Goal: Task Accomplishment & Management: Manage account settings

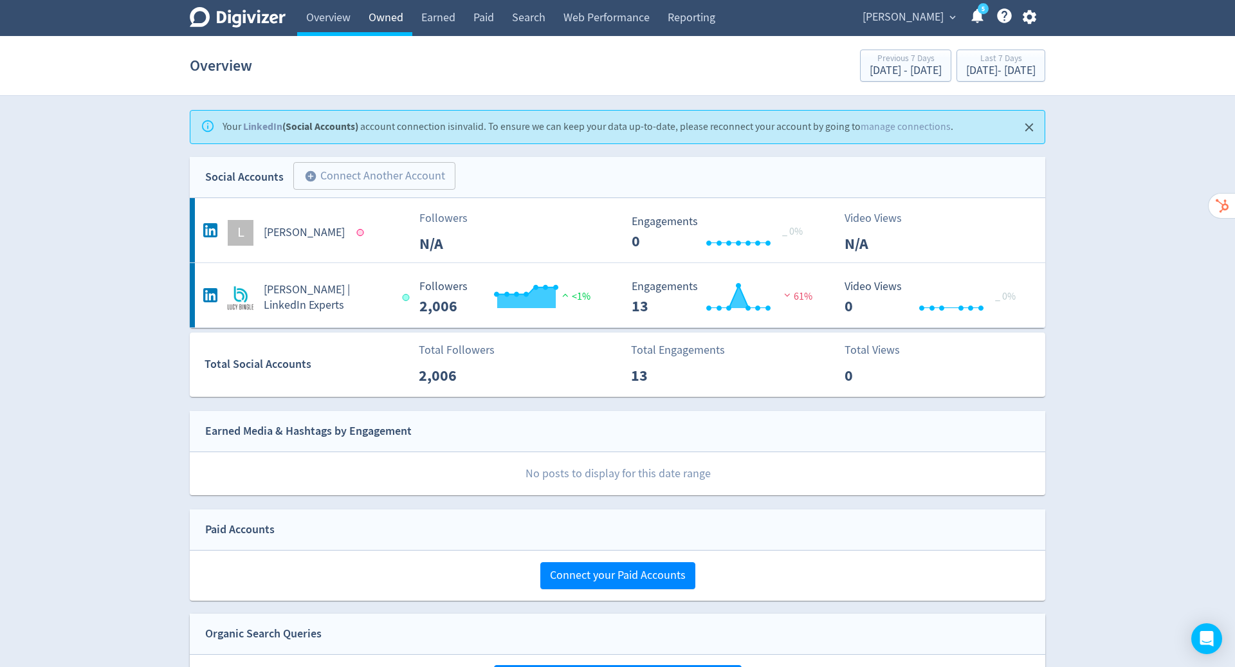
click at [388, 24] on link "Owned" at bounding box center [385, 18] width 53 height 36
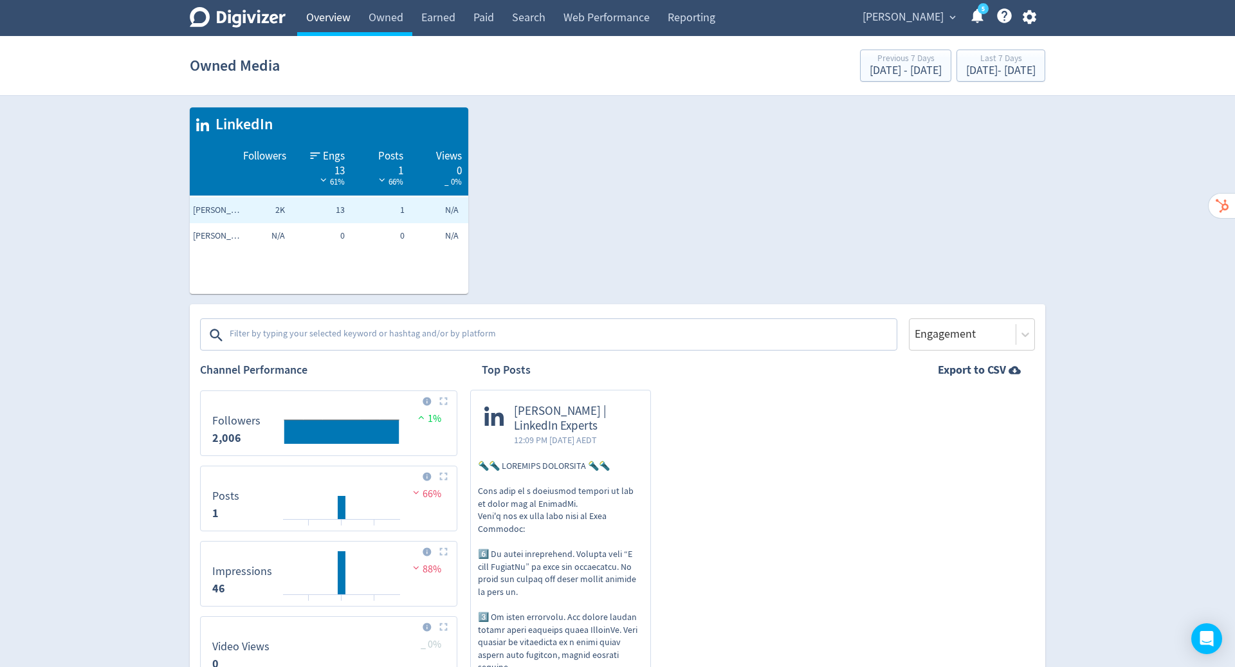
click at [321, 17] on link "Overview" at bounding box center [328, 18] width 62 height 36
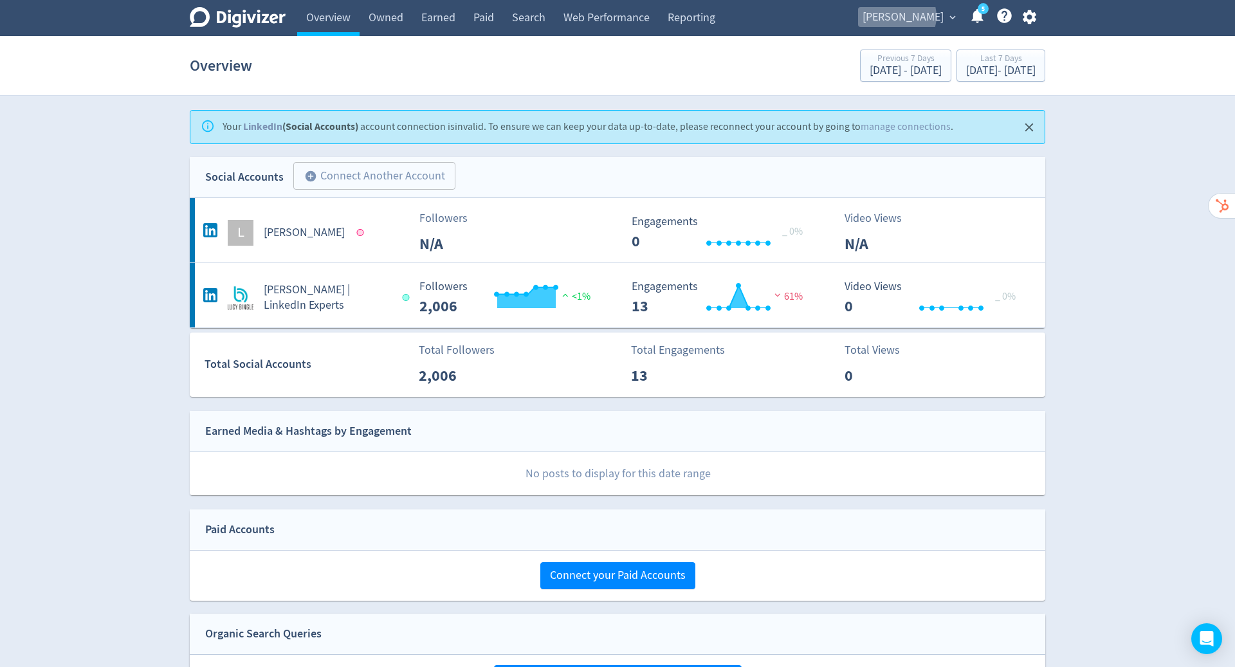
click at [921, 17] on span "[PERSON_NAME]" at bounding box center [902, 17] width 81 height 21
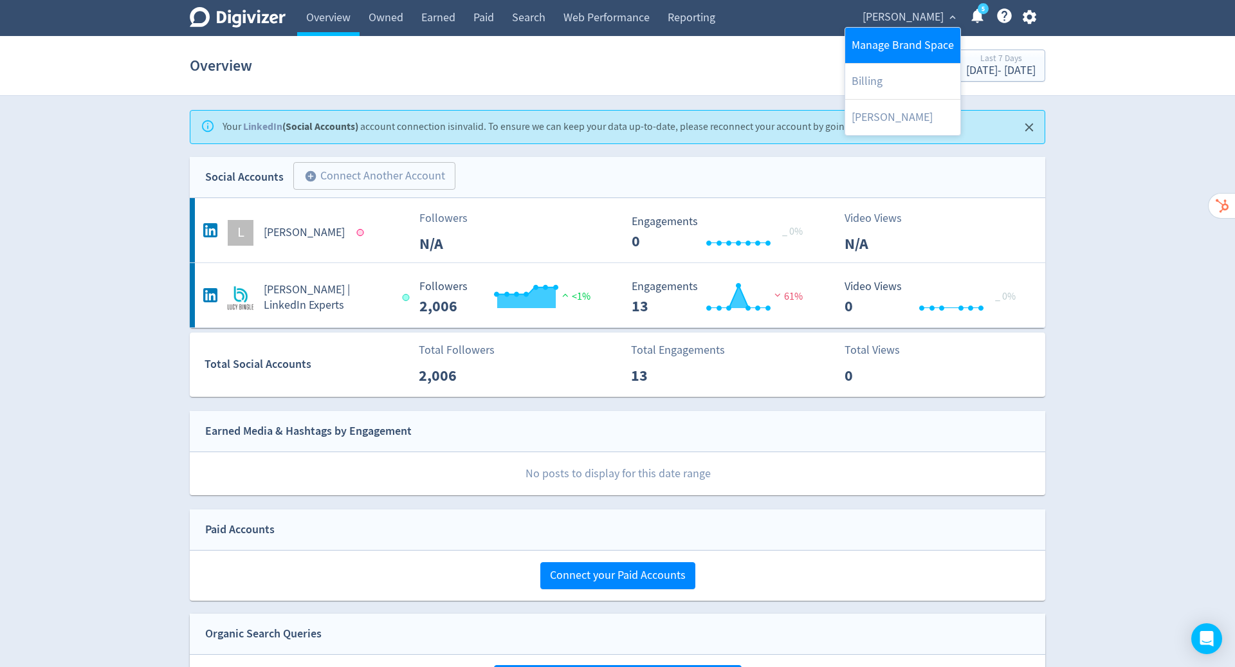
click at [912, 41] on link "Manage Brand Space" at bounding box center [902, 45] width 115 height 35
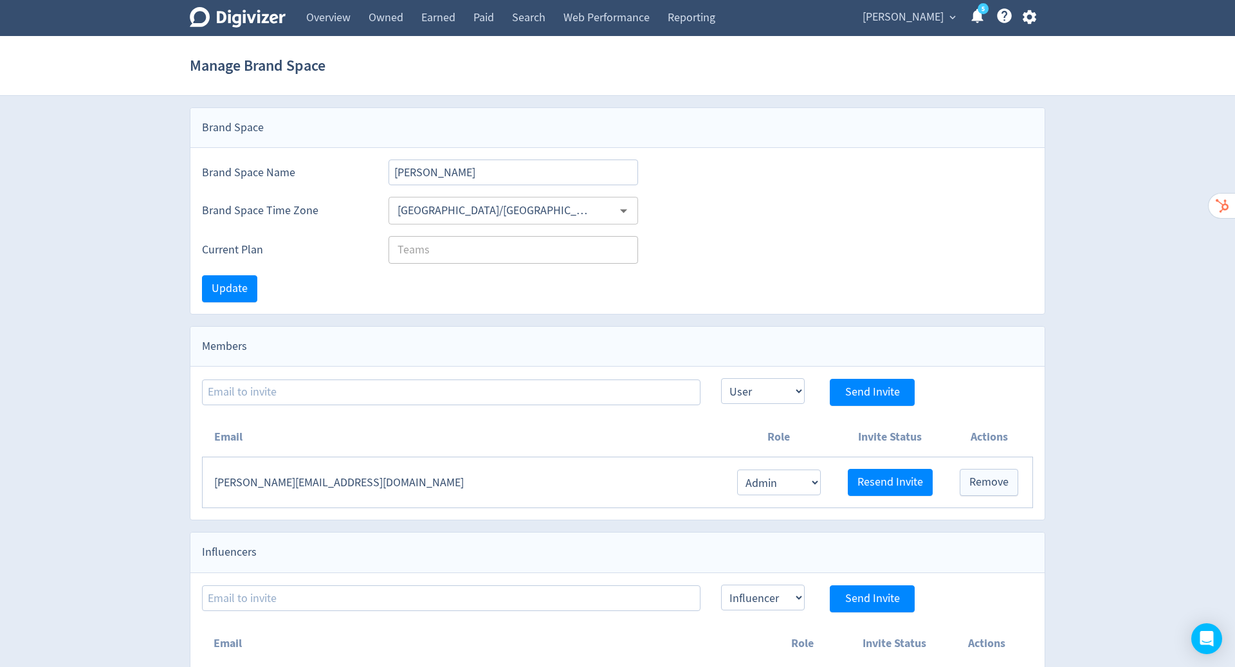
scroll to position [14, 0]
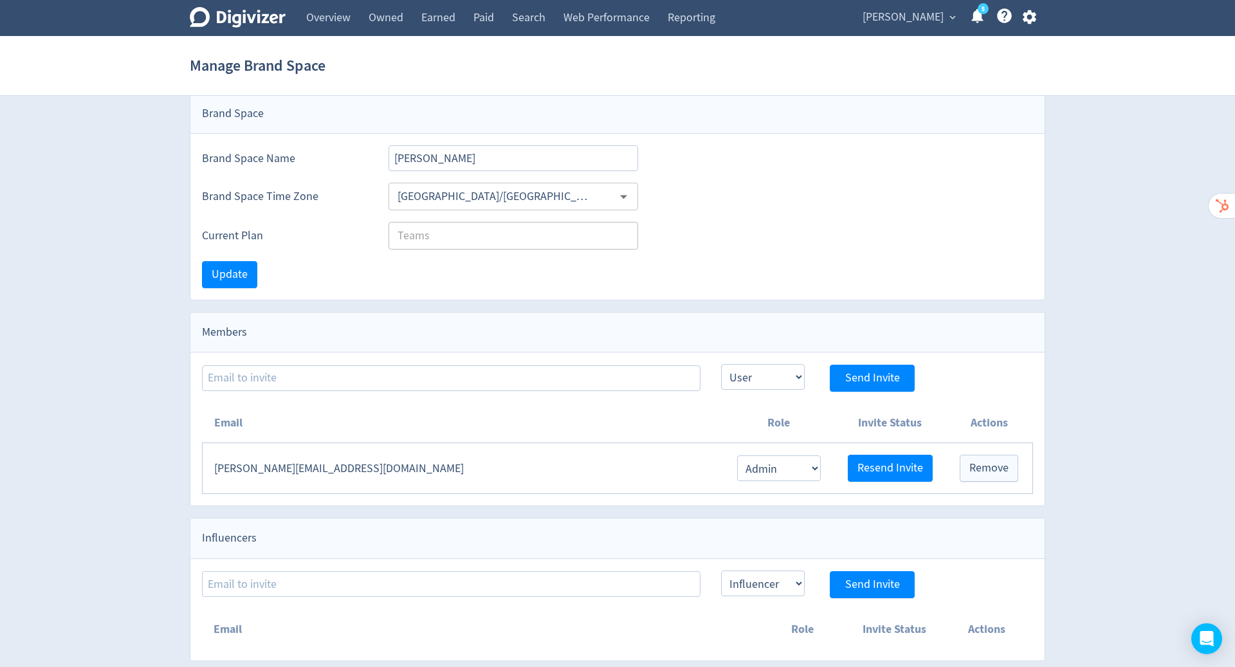
click at [1022, 14] on icon "button" at bounding box center [1028, 16] width 17 height 17
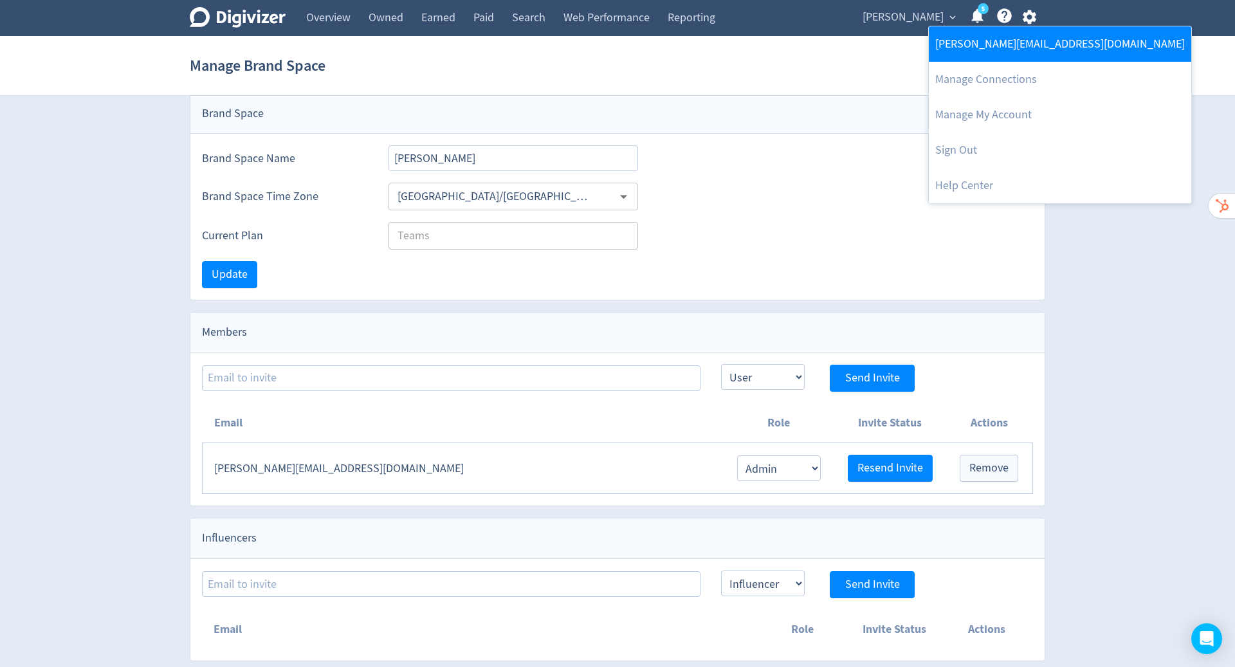
click at [1000, 43] on link "[PERSON_NAME][EMAIL_ADDRESS][DOMAIN_NAME]" at bounding box center [1059, 43] width 262 height 35
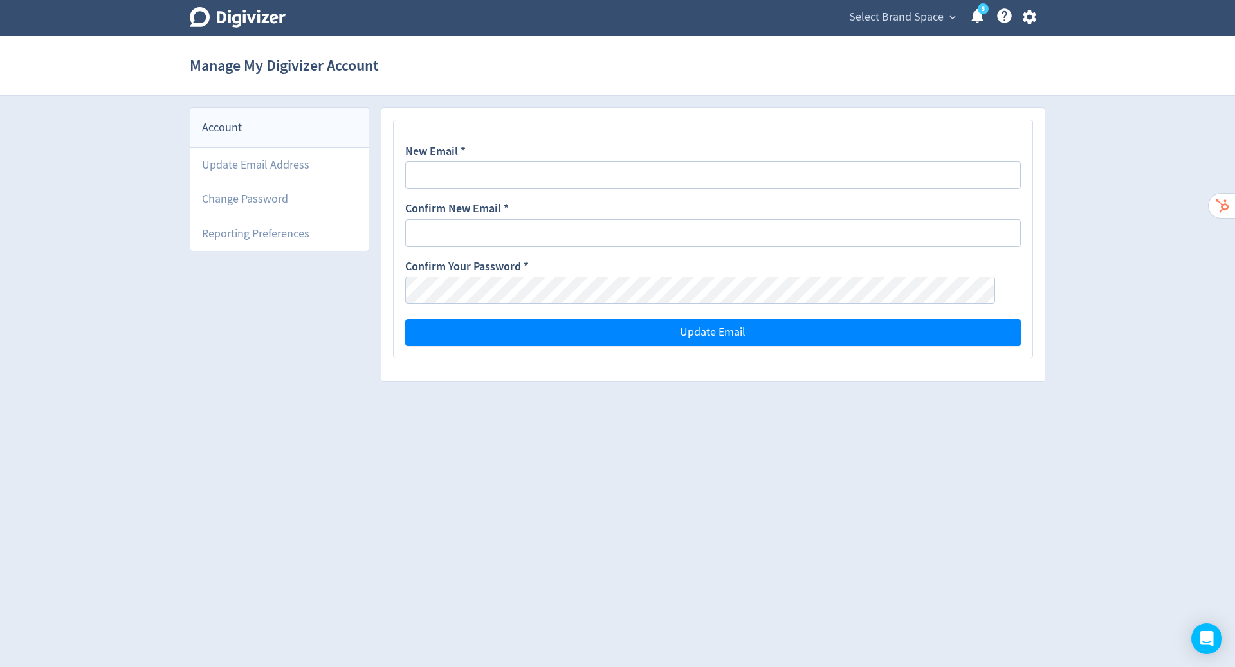
click at [904, 14] on span "Select Brand Space" at bounding box center [896, 17] width 95 height 21
click at [919, 40] on link "[PERSON_NAME]" at bounding box center [938, 45] width 94 height 35
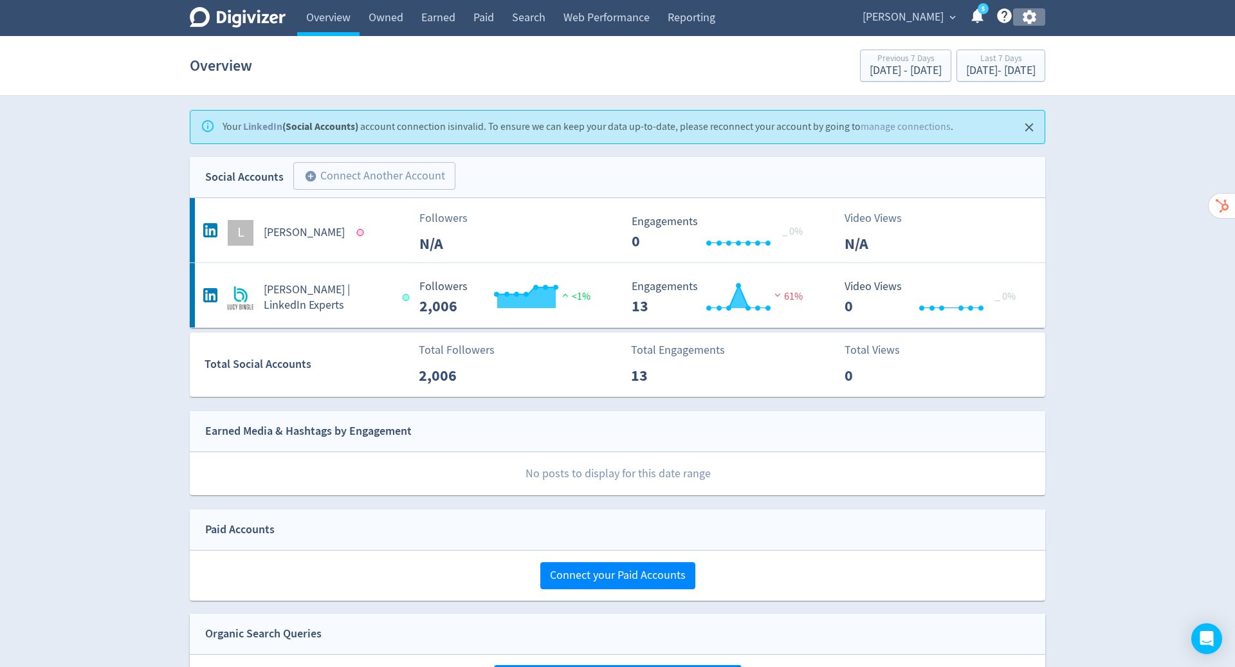
click at [1026, 20] on icon "button" at bounding box center [1029, 17] width 14 height 14
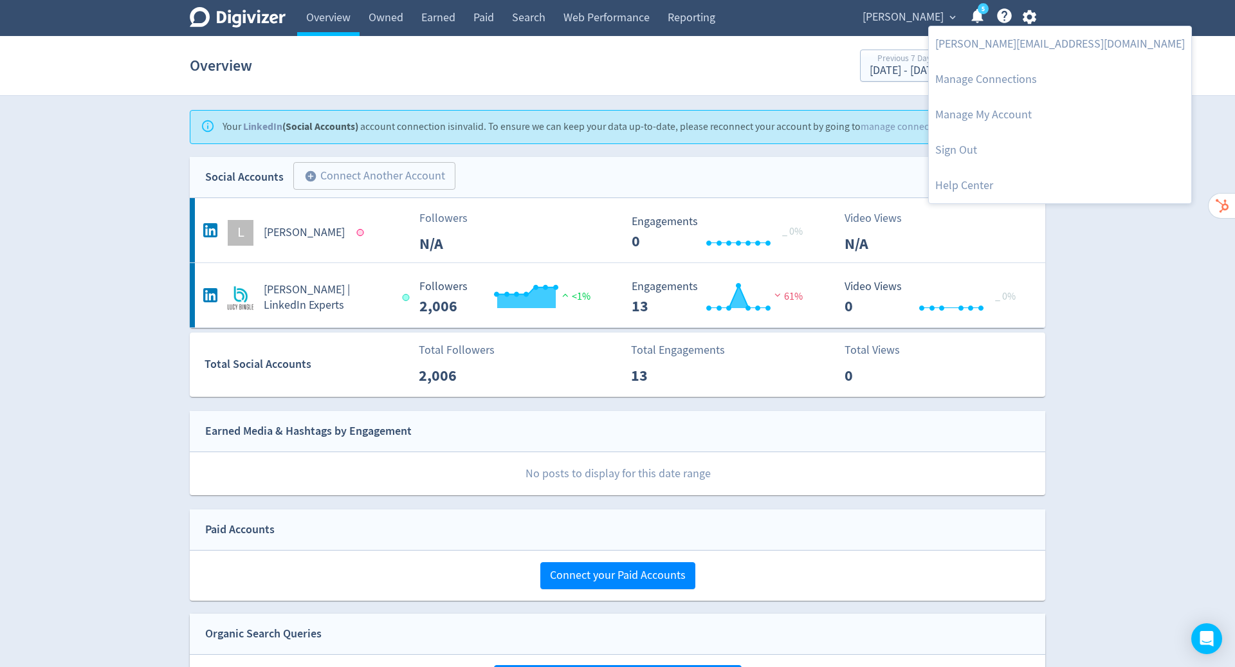
click at [1129, 331] on div at bounding box center [617, 333] width 1235 height 667
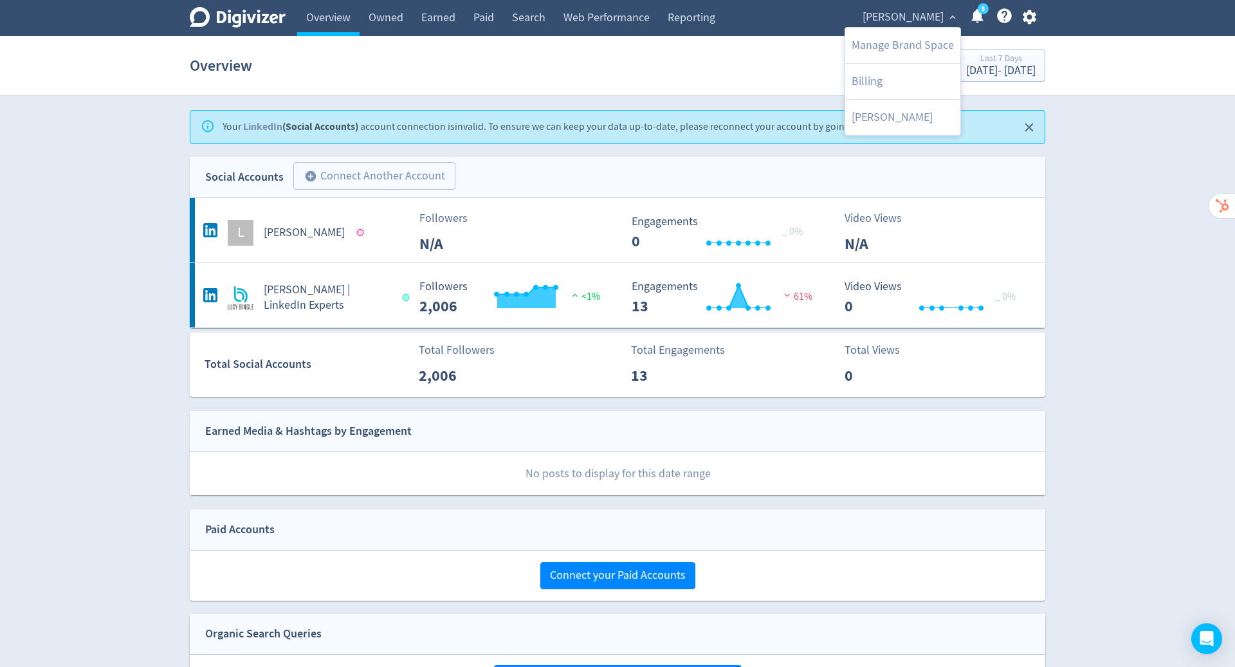
click at [1030, 10] on div at bounding box center [617, 333] width 1235 height 667
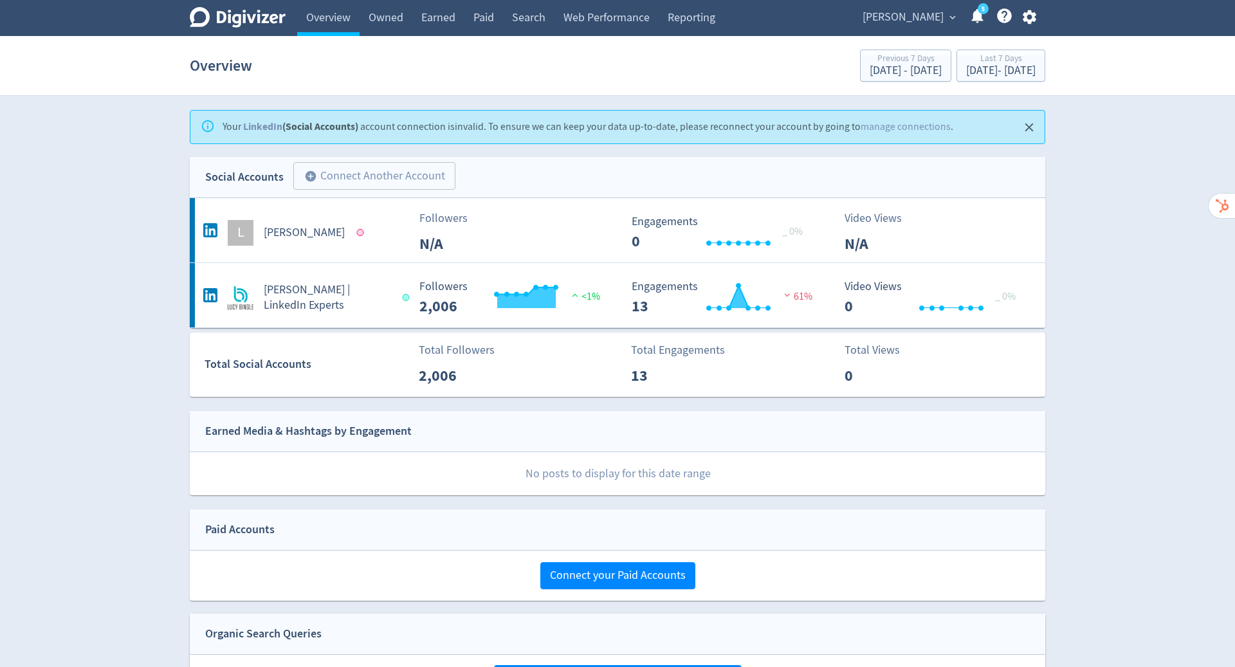
click at [1030, 10] on icon "button" at bounding box center [1028, 16] width 17 height 17
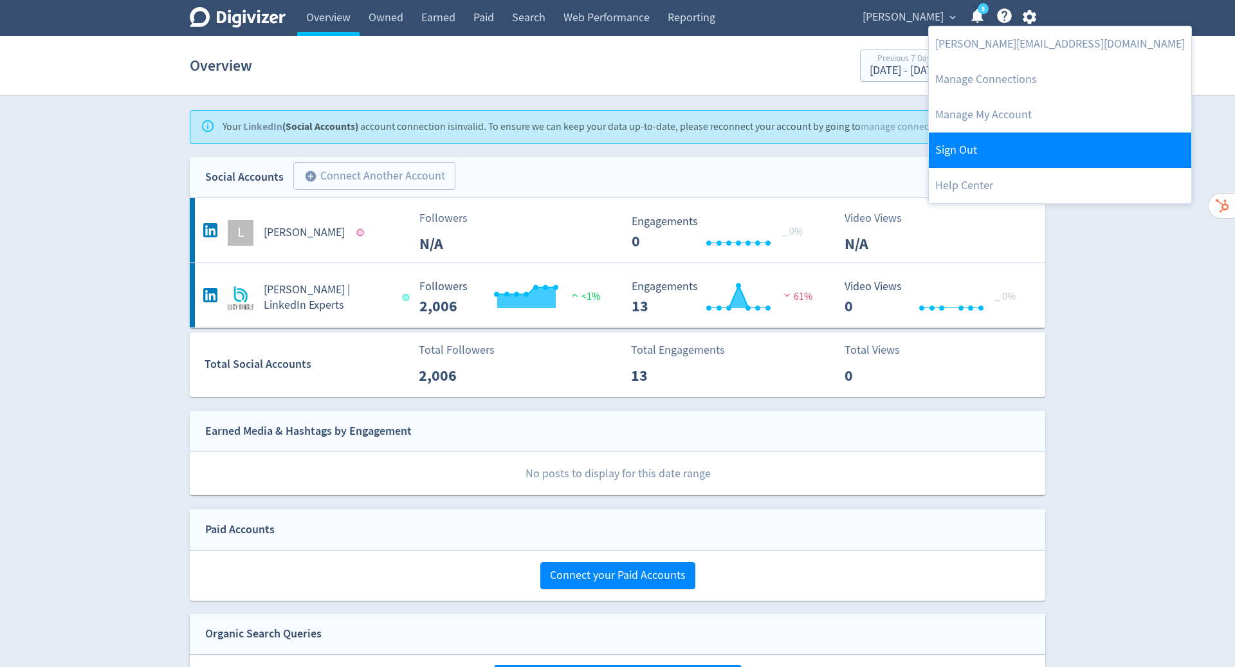
click at [998, 146] on link "Sign Out" at bounding box center [1059, 149] width 262 height 35
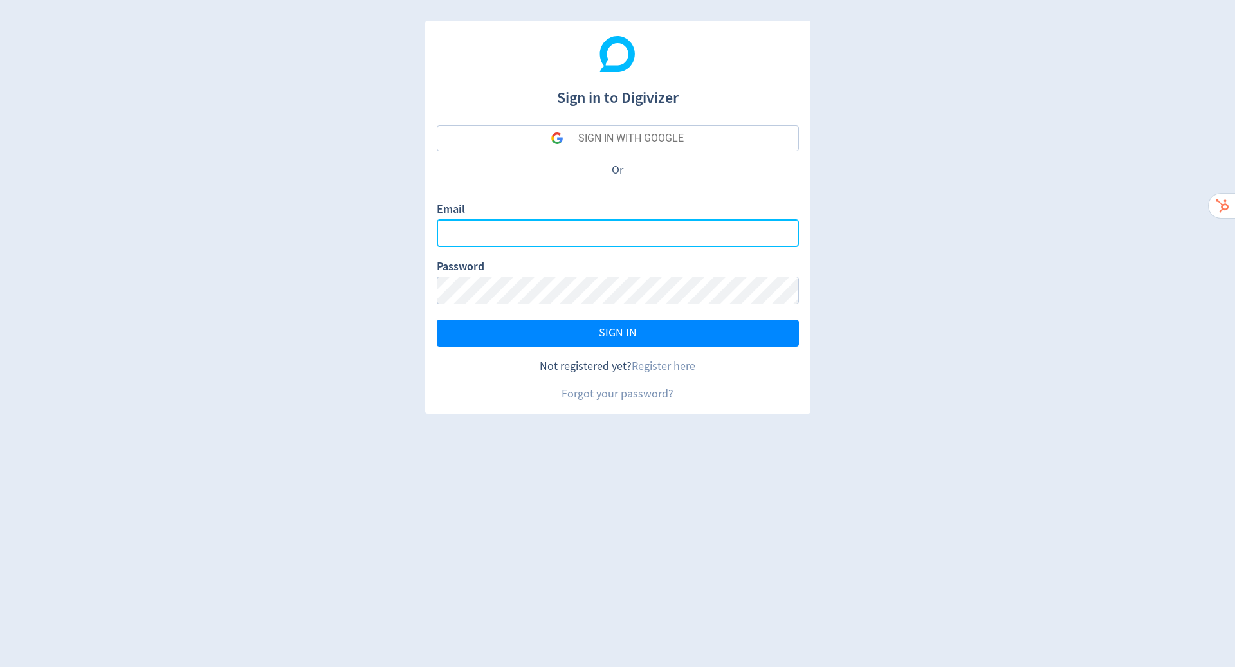
click at [577, 234] on input "Email" at bounding box center [618, 233] width 362 height 28
type input "hugo.mcmanus@digivizer.com"
